Goal: Information Seeking & Learning: Learn about a topic

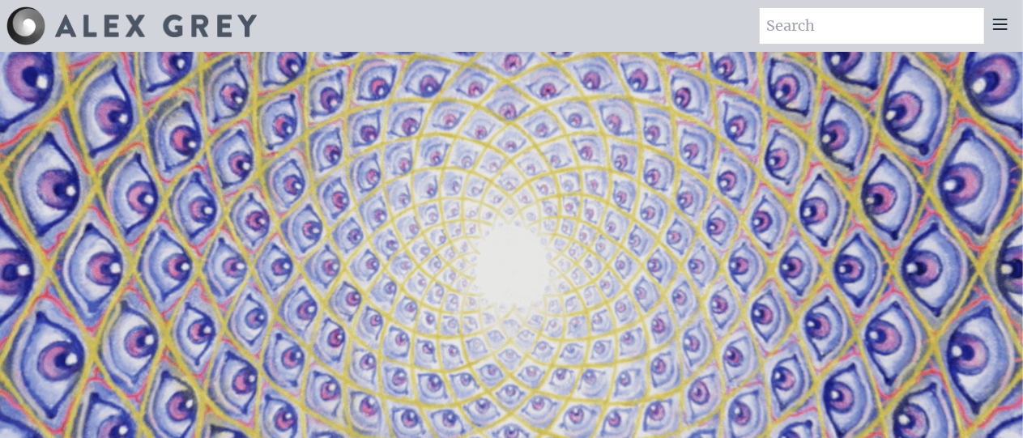
click at [1009, 25] on icon at bounding box center [999, 24] width 19 height 19
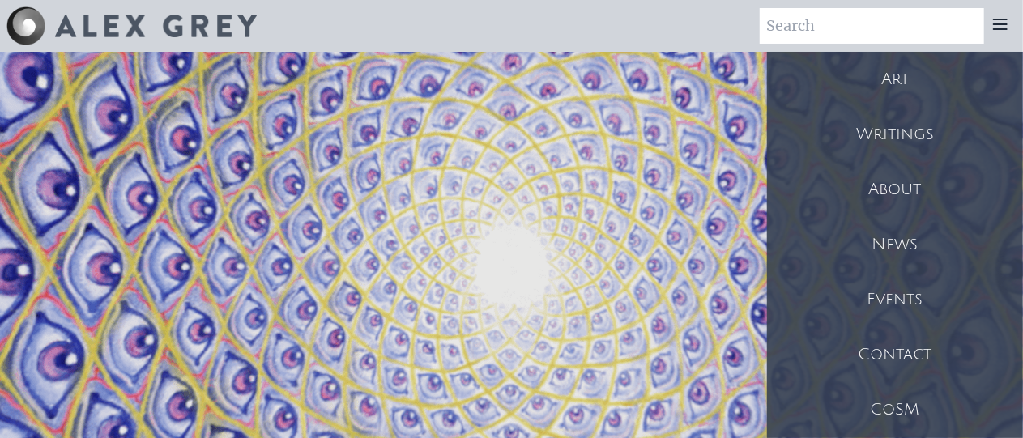
click at [917, 96] on div "Art" at bounding box center [895, 79] width 256 height 55
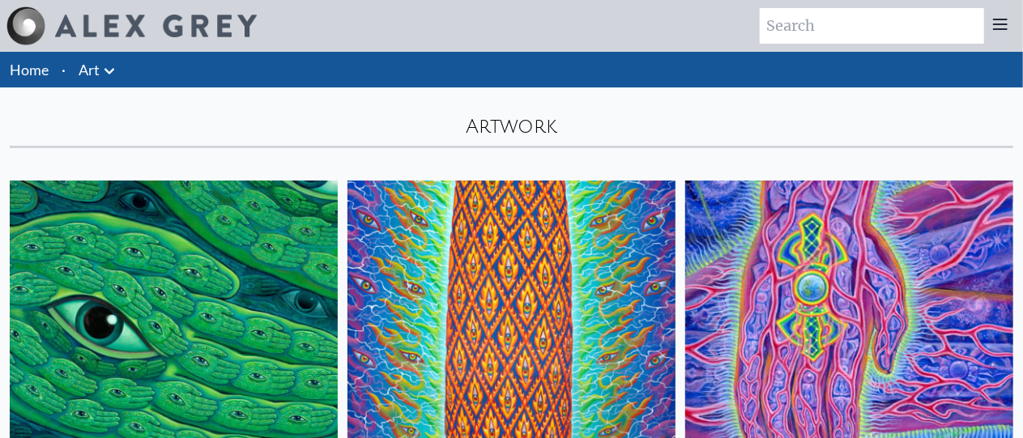
click at [399, 228] on img at bounding box center [511, 345] width 328 height 328
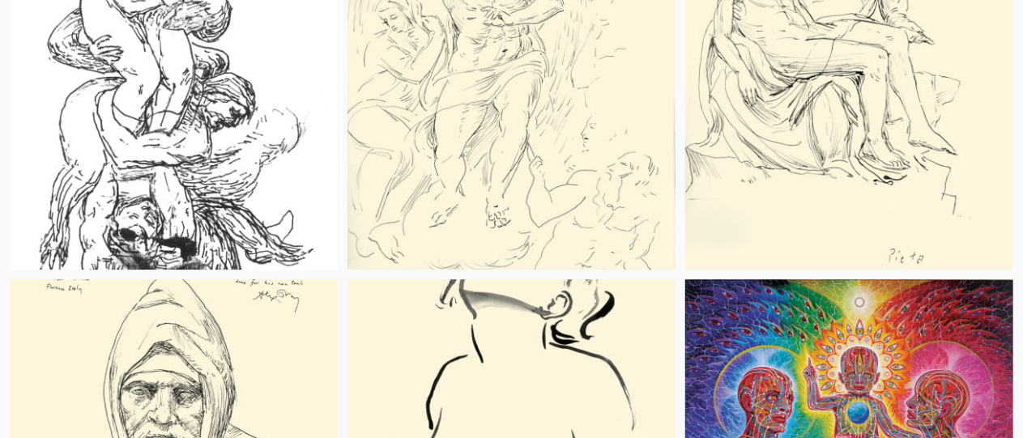
scroll to position [11719, 0]
